Goal: Task Accomplishment & Management: Complete application form

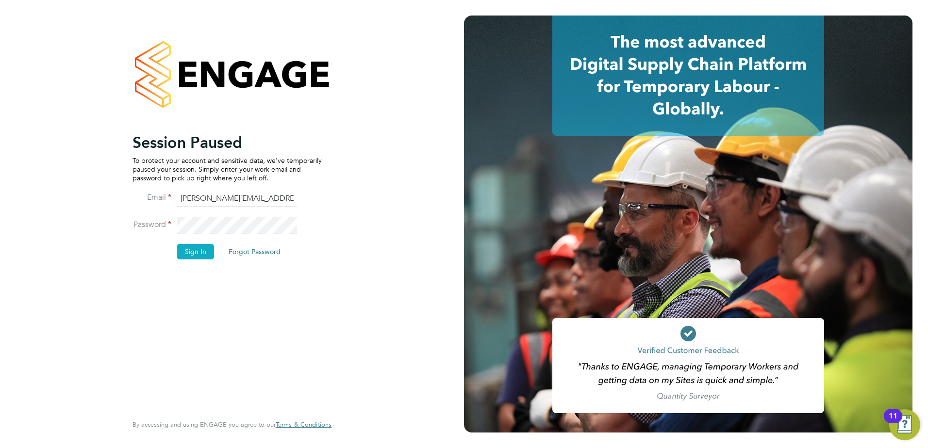
click at [198, 253] on button "Sign In" at bounding box center [195, 252] width 37 height 16
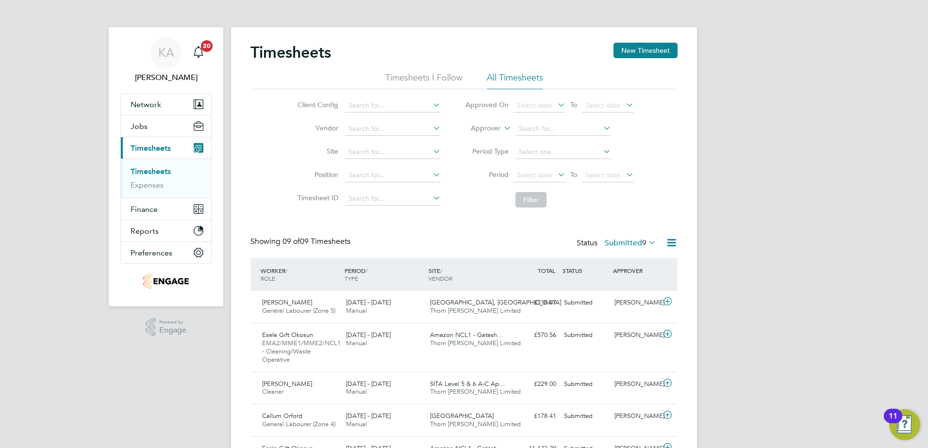
click at [165, 172] on link "Timesheets" at bounding box center [151, 171] width 40 height 9
click at [622, 48] on button "New Timesheet" at bounding box center [645, 51] width 64 height 16
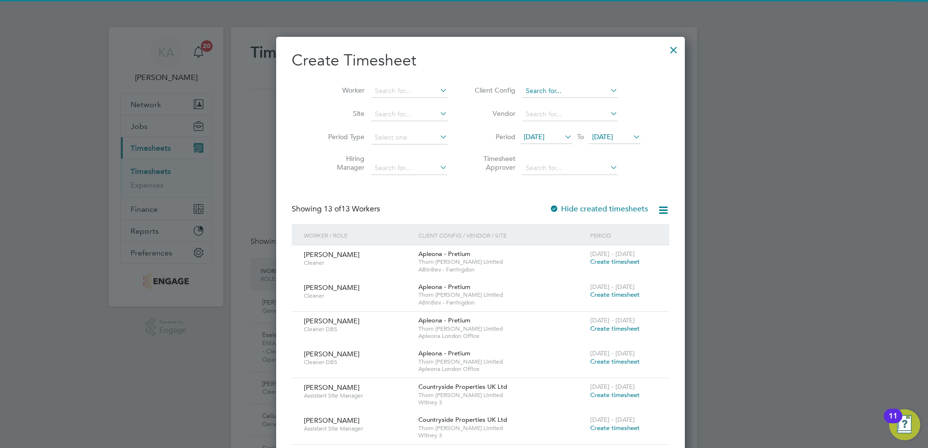
click at [533, 93] on input at bounding box center [570, 91] width 96 height 14
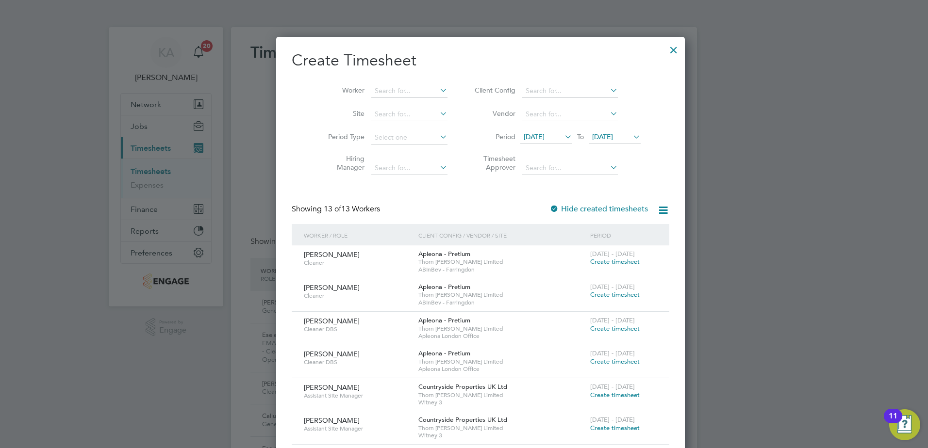
click at [535, 190] on li "Countryside Timber Frame Ltd" at bounding box center [568, 196] width 126 height 13
type input "Countryside Timber Frame Ltd"
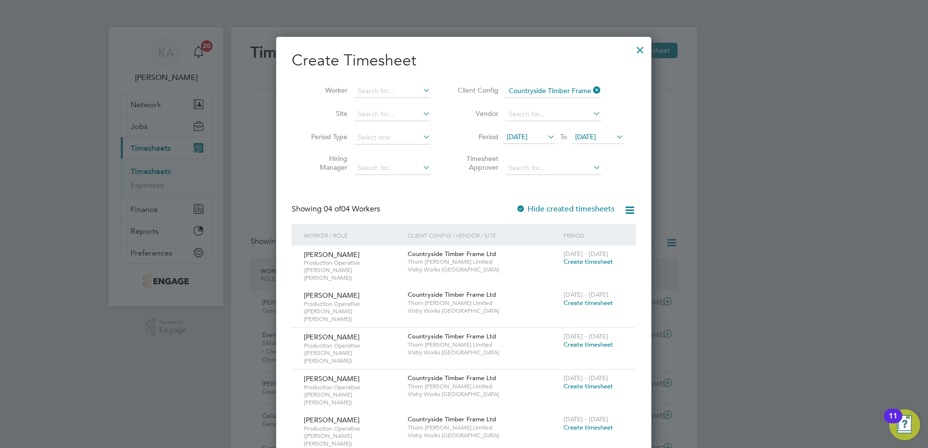
click at [528, 140] on span "[DATE]" at bounding box center [517, 136] width 21 height 9
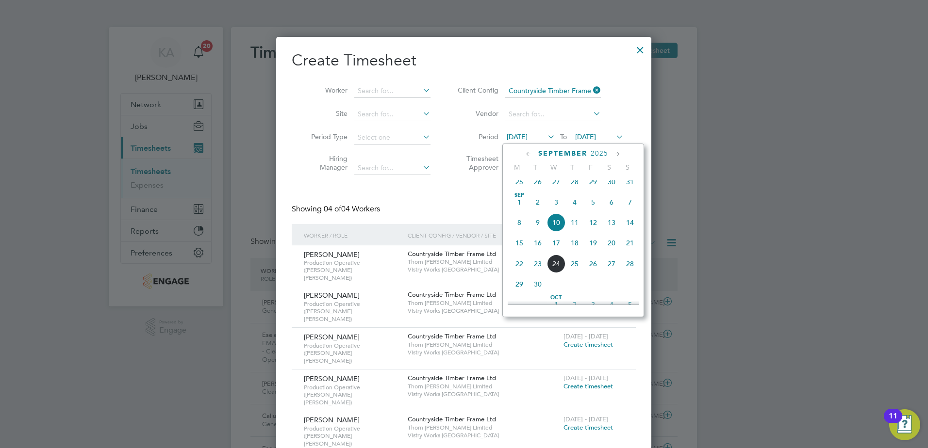
click at [519, 250] on span "15" at bounding box center [519, 243] width 18 height 18
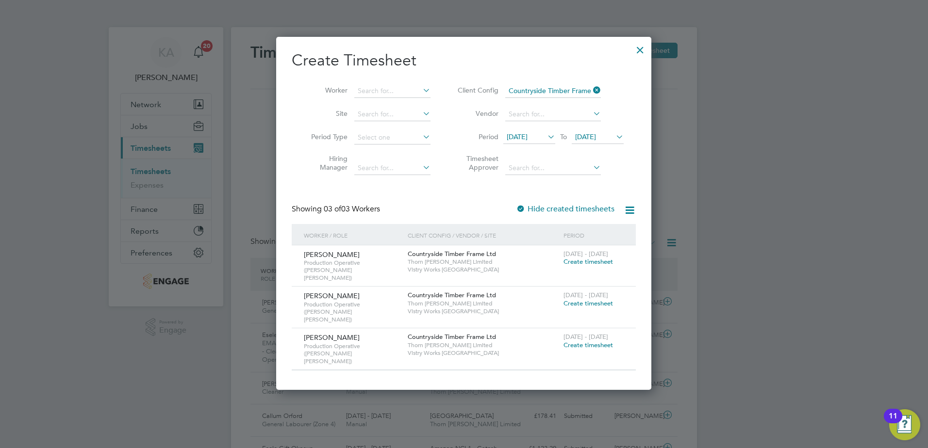
click at [642, 50] on div at bounding box center [639, 47] width 17 height 17
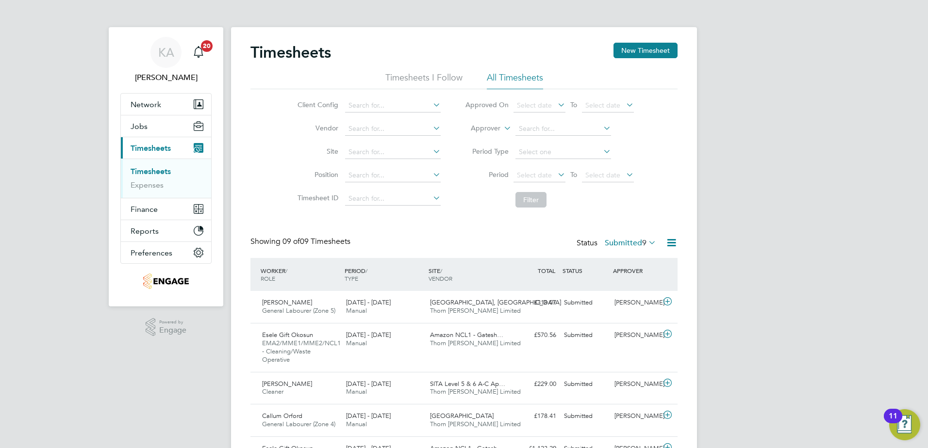
click at [903, 425] on img "Open Resource Center, 11 new notifications" at bounding box center [904, 425] width 31 height 31
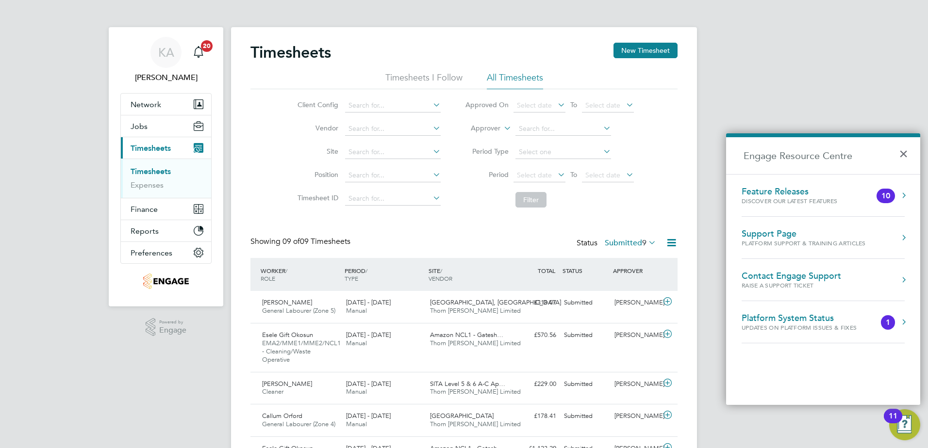
click at [902, 280] on button "Engage Resource Centre" at bounding box center [904, 280] width 10 height 10
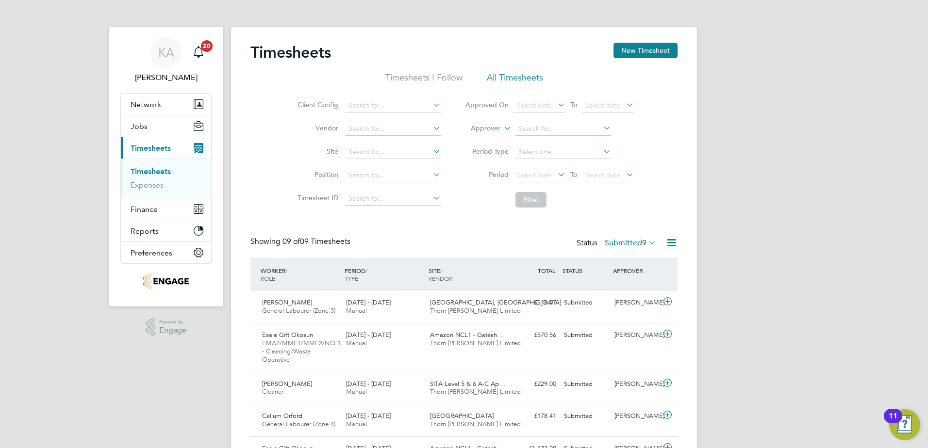
drag, startPoint x: 910, startPoint y: 0, endPoint x: 791, endPoint y: 50, distance: 129.2
click at [791, 50] on div "[PERSON_NAME] Notifications 20 Applications: Network Team Members Businesses Si…" at bounding box center [464, 333] width 928 height 667
